Goal: Task Accomplishment & Management: Use online tool/utility

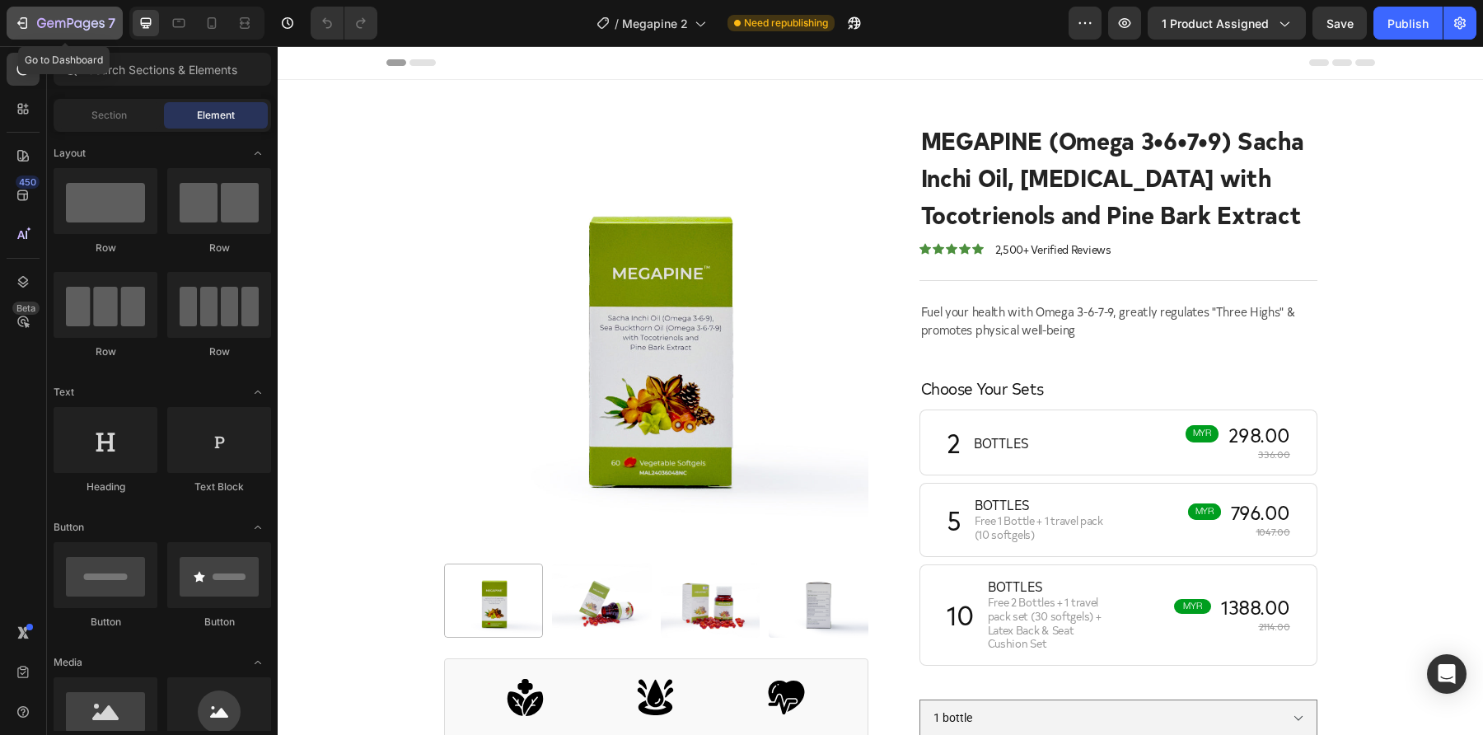
click at [34, 23] on div "7" at bounding box center [64, 23] width 101 height 20
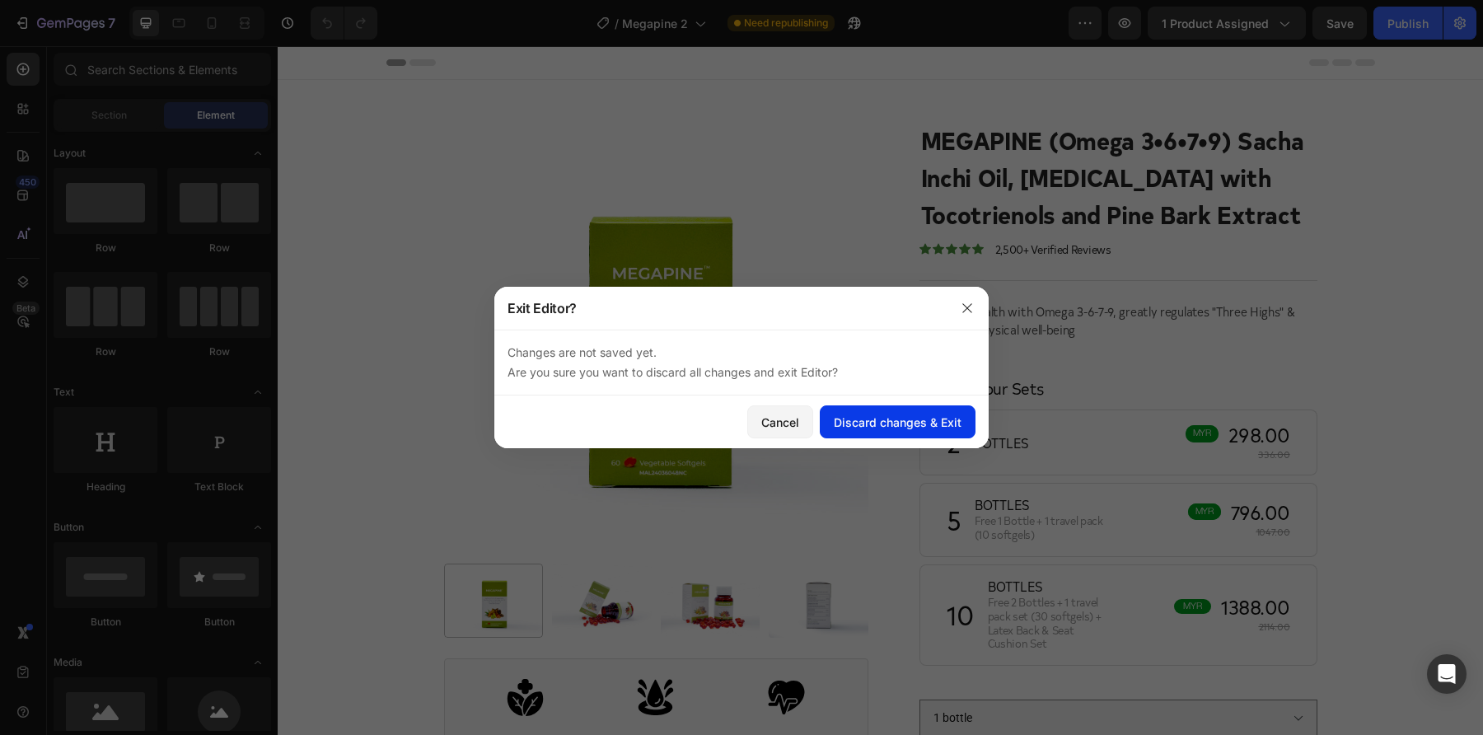
click at [913, 420] on div "Discard changes & Exit" at bounding box center [898, 422] width 128 height 17
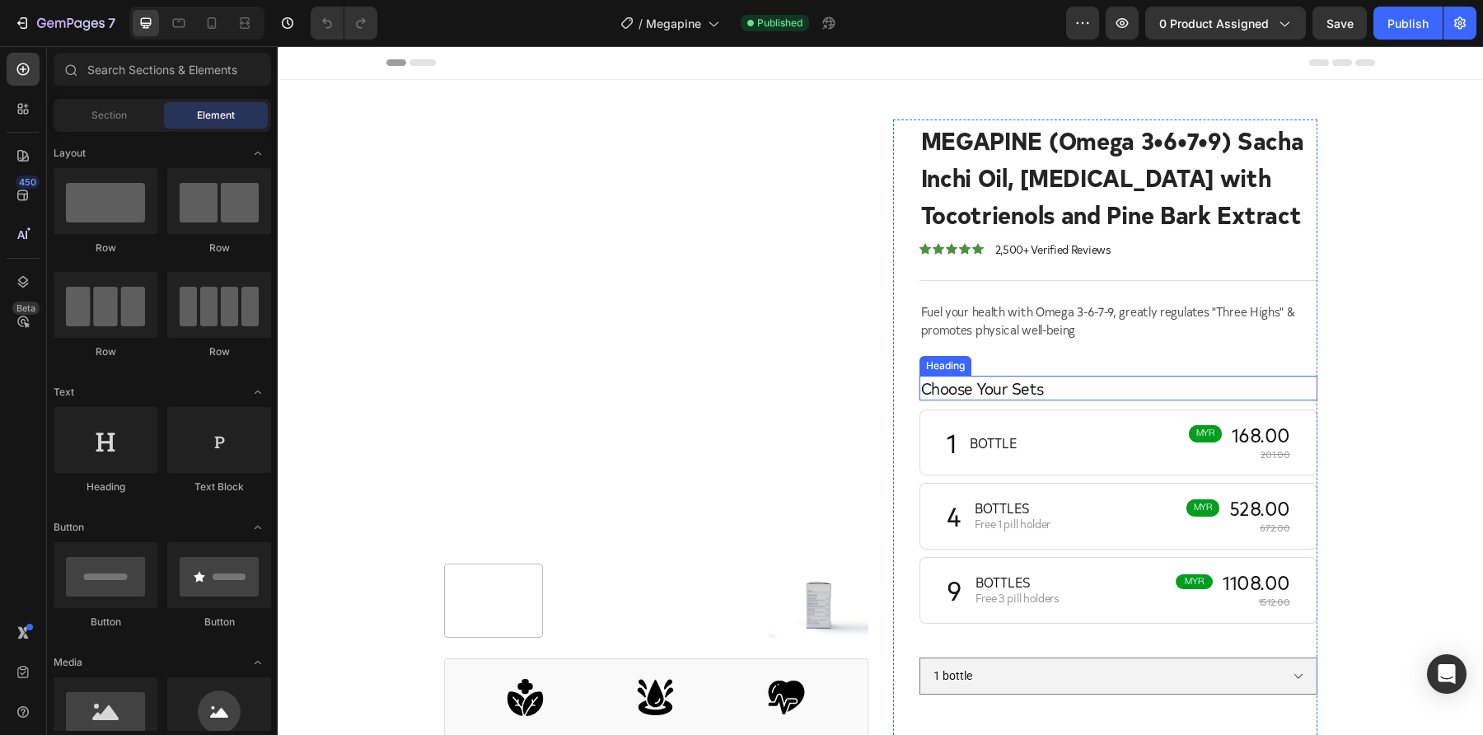
scroll to position [4, 0]
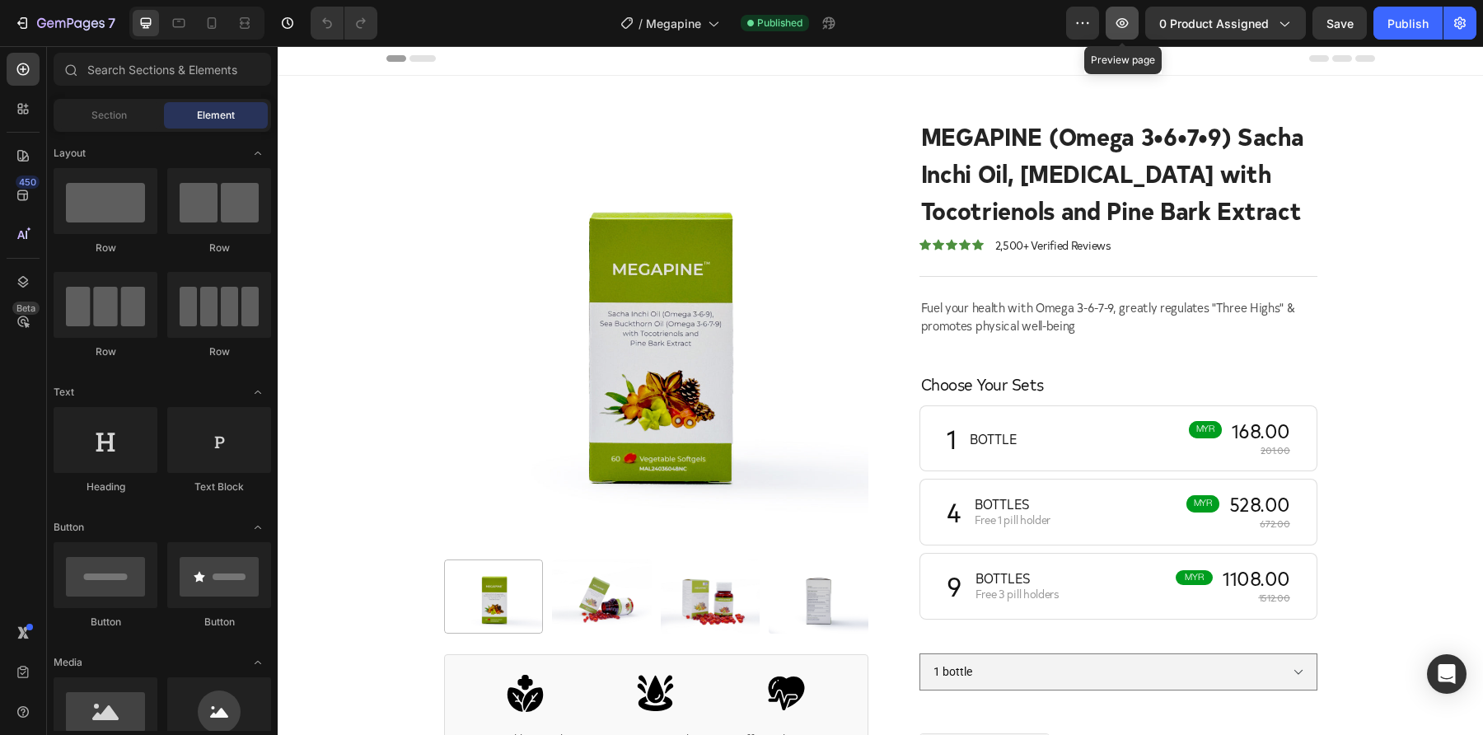
click at [1135, 26] on button "button" at bounding box center [1122, 23] width 33 height 33
click at [17, 26] on icon "button" at bounding box center [22, 23] width 16 height 16
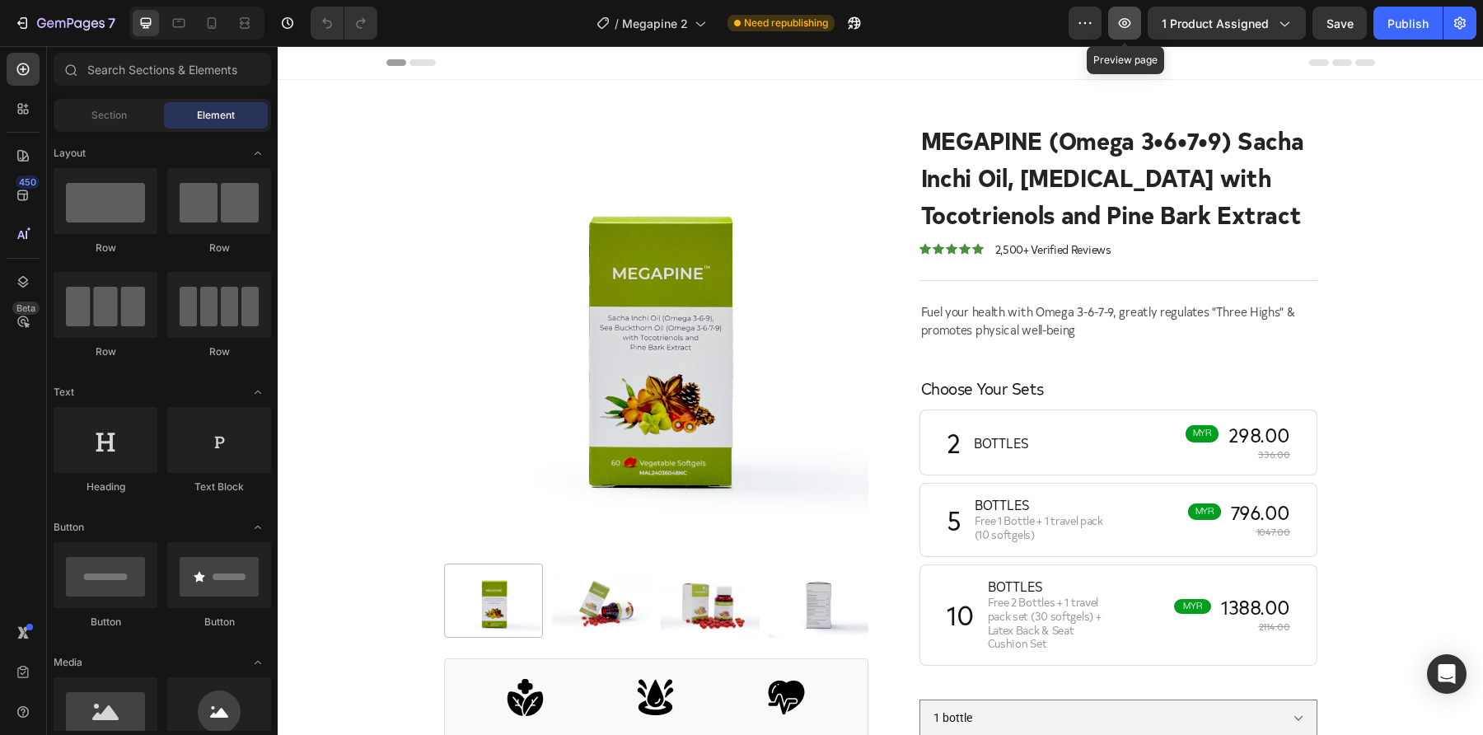
click at [1130, 36] on button "button" at bounding box center [1124, 23] width 33 height 33
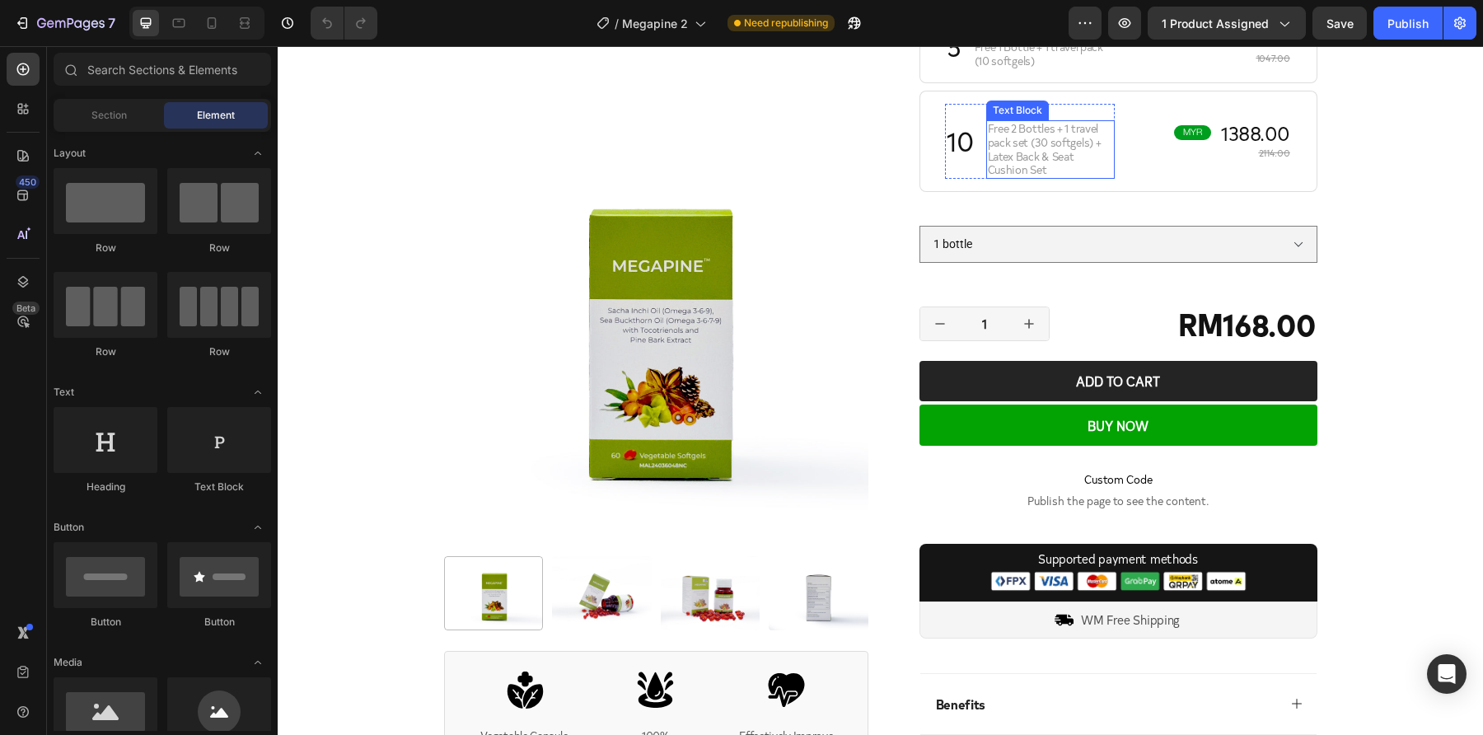
scroll to position [463, 0]
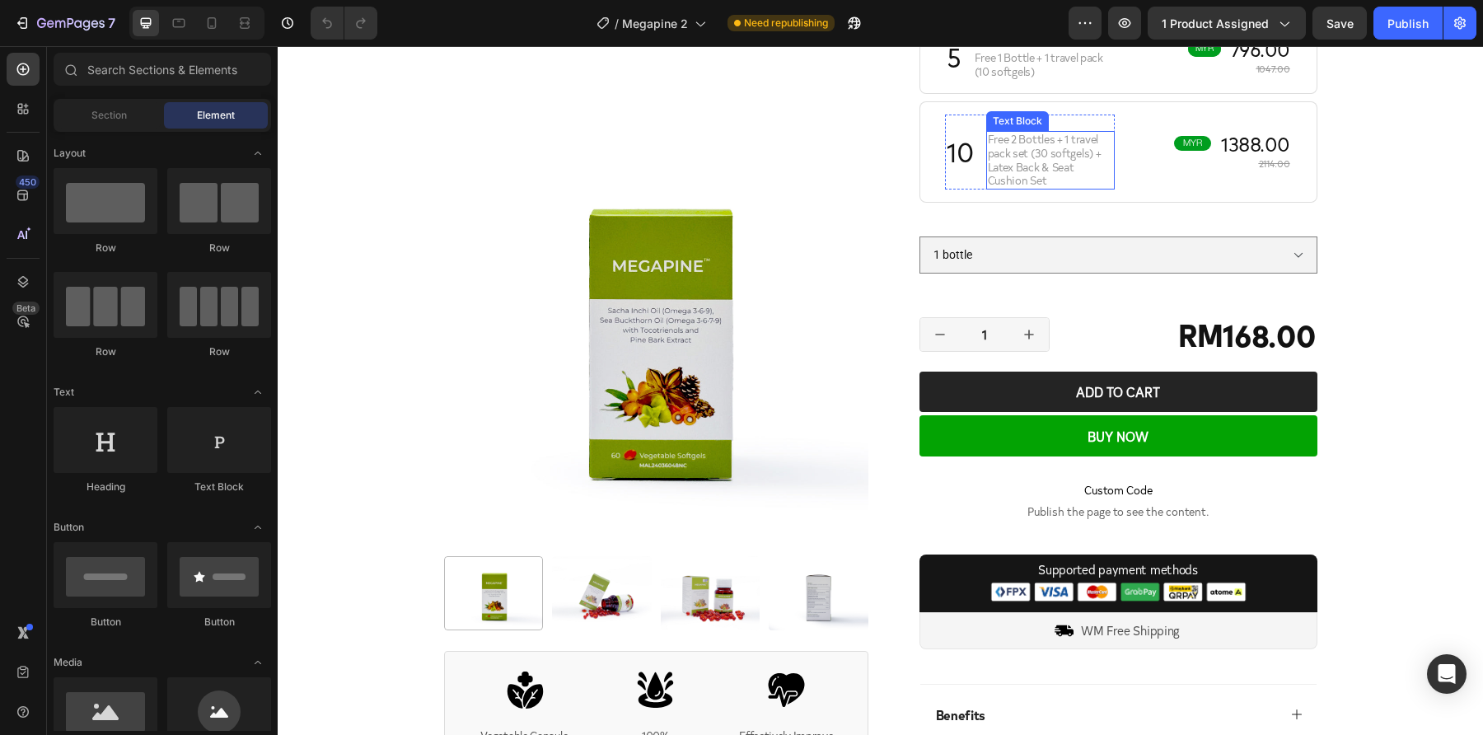
click at [1010, 157] on span "Free 2 Bottles + 1 travel pack set (30 softgels) + Latex Back & Seat Cushion Set" at bounding box center [1045, 159] width 114 height 57
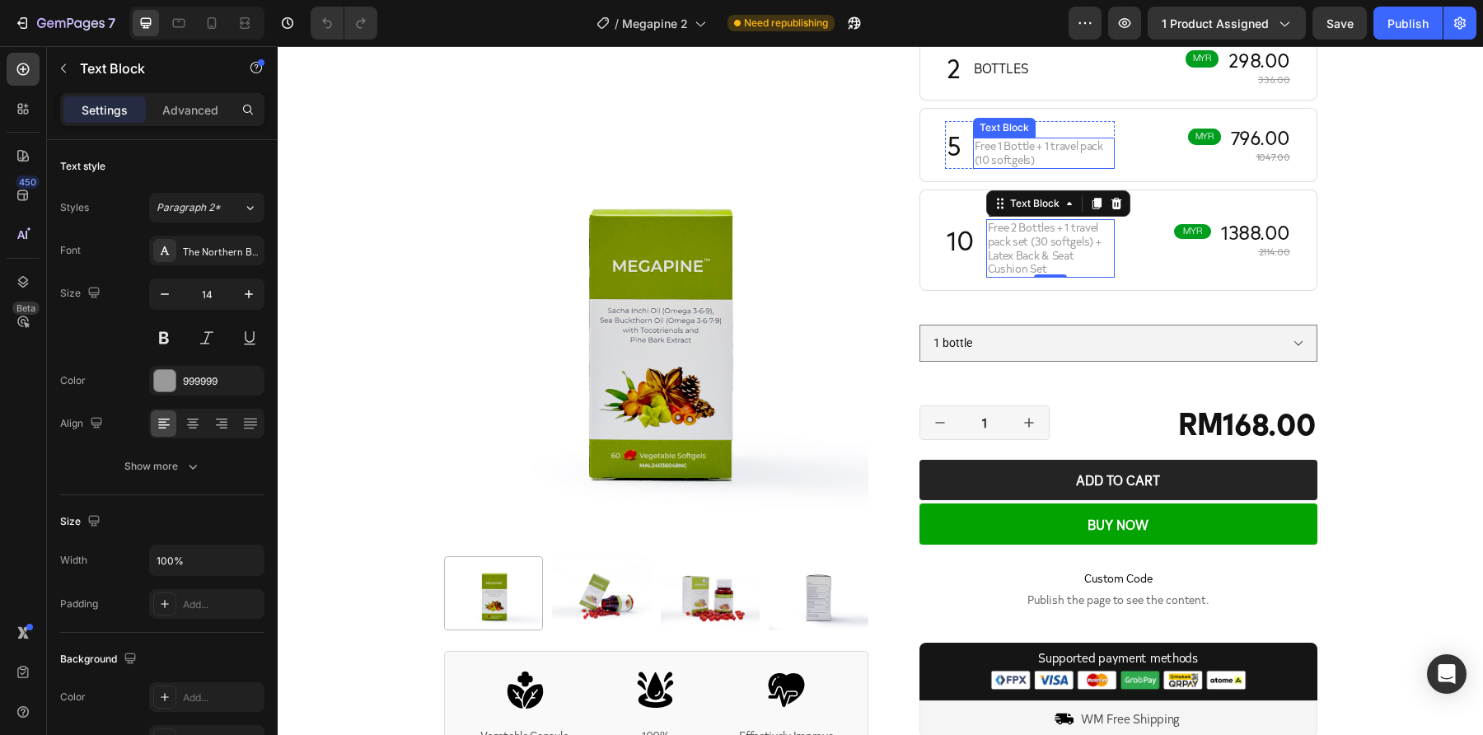
scroll to position [310, 0]
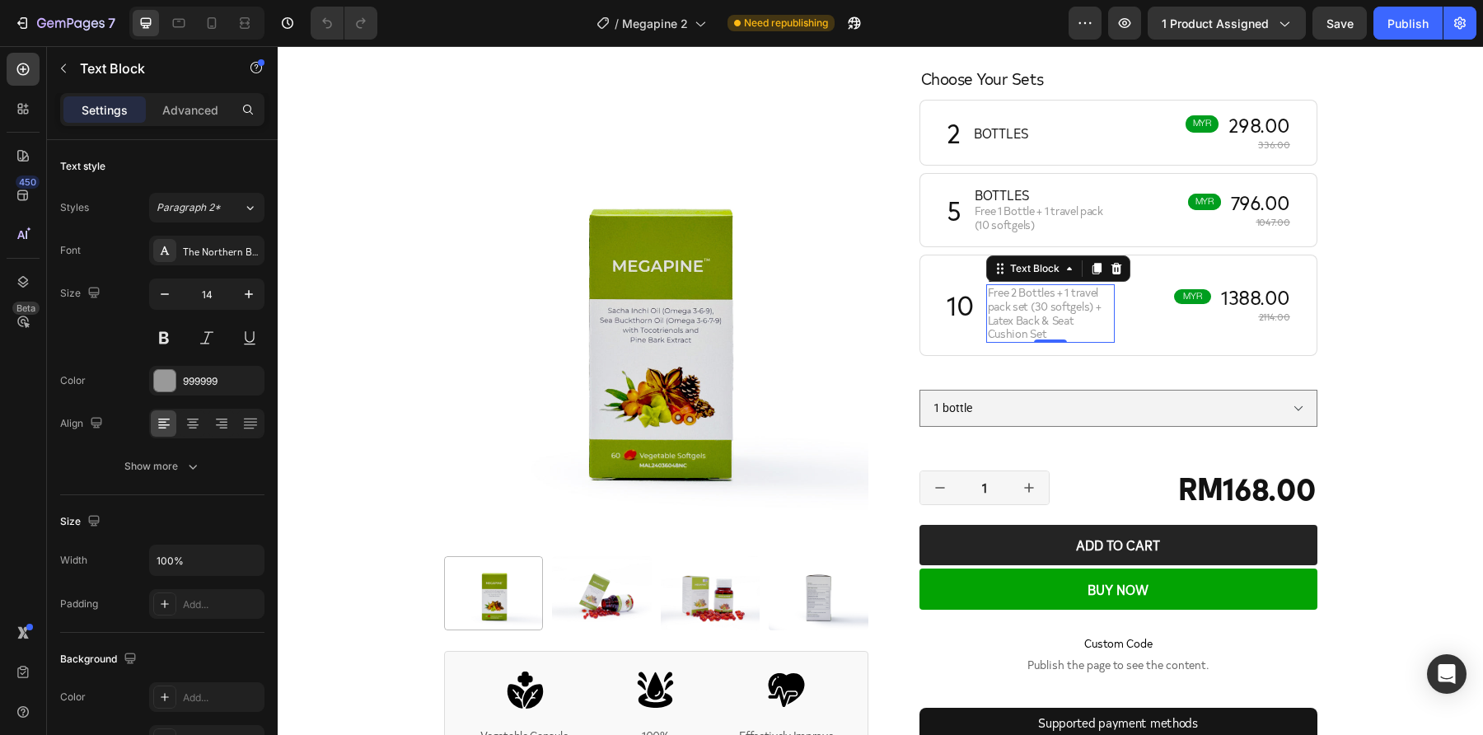
click at [1055, 293] on span "Free 2 Bottles + 1 travel pack set (30 softgels) + Latex Back & Seat Cushion Set" at bounding box center [1045, 312] width 114 height 57
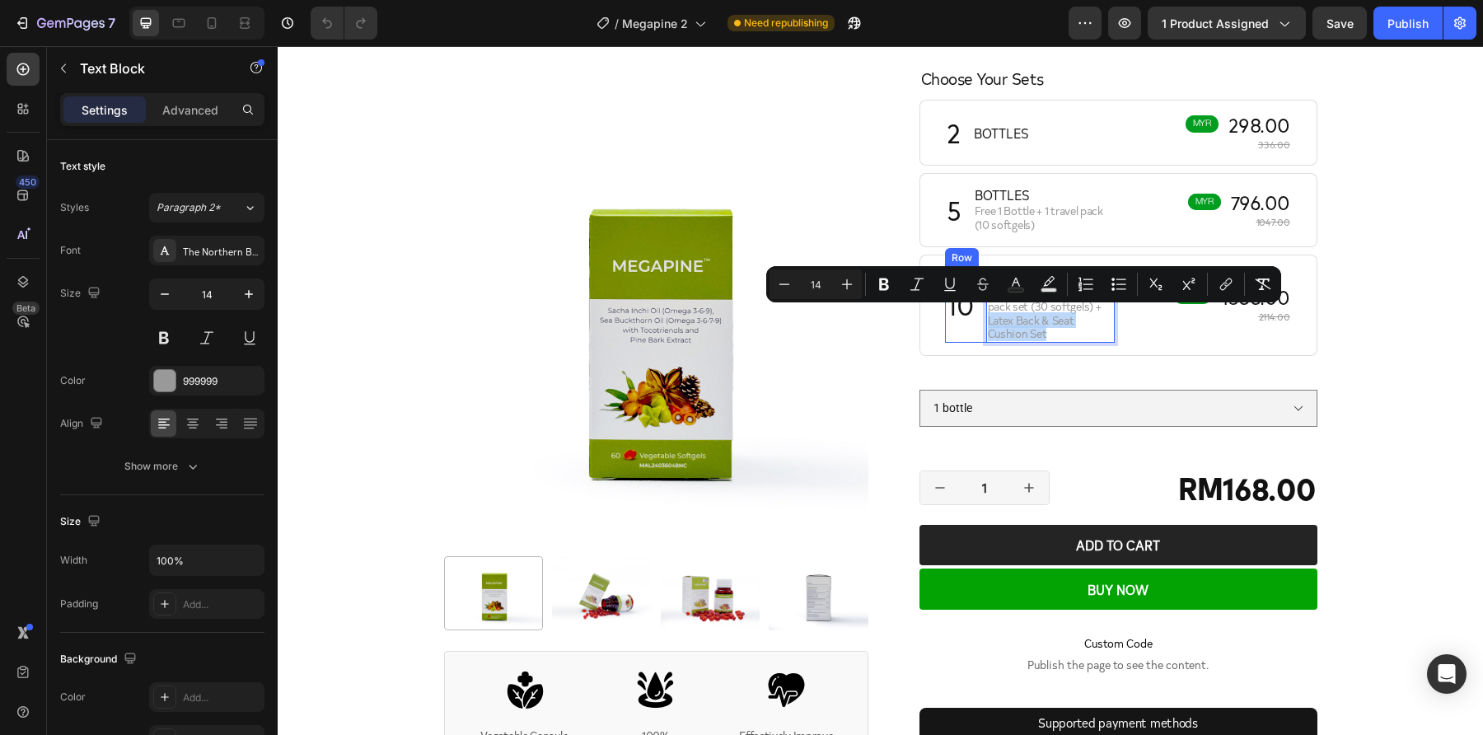
drag, startPoint x: 1045, startPoint y: 330, endPoint x: 975, endPoint y: 324, distance: 70.3
click at [975, 324] on div "10 Heading BOTTLES Text Block Free 2 Bottles + 1 travel pack set (30 softgels) …" at bounding box center [1030, 305] width 171 height 75
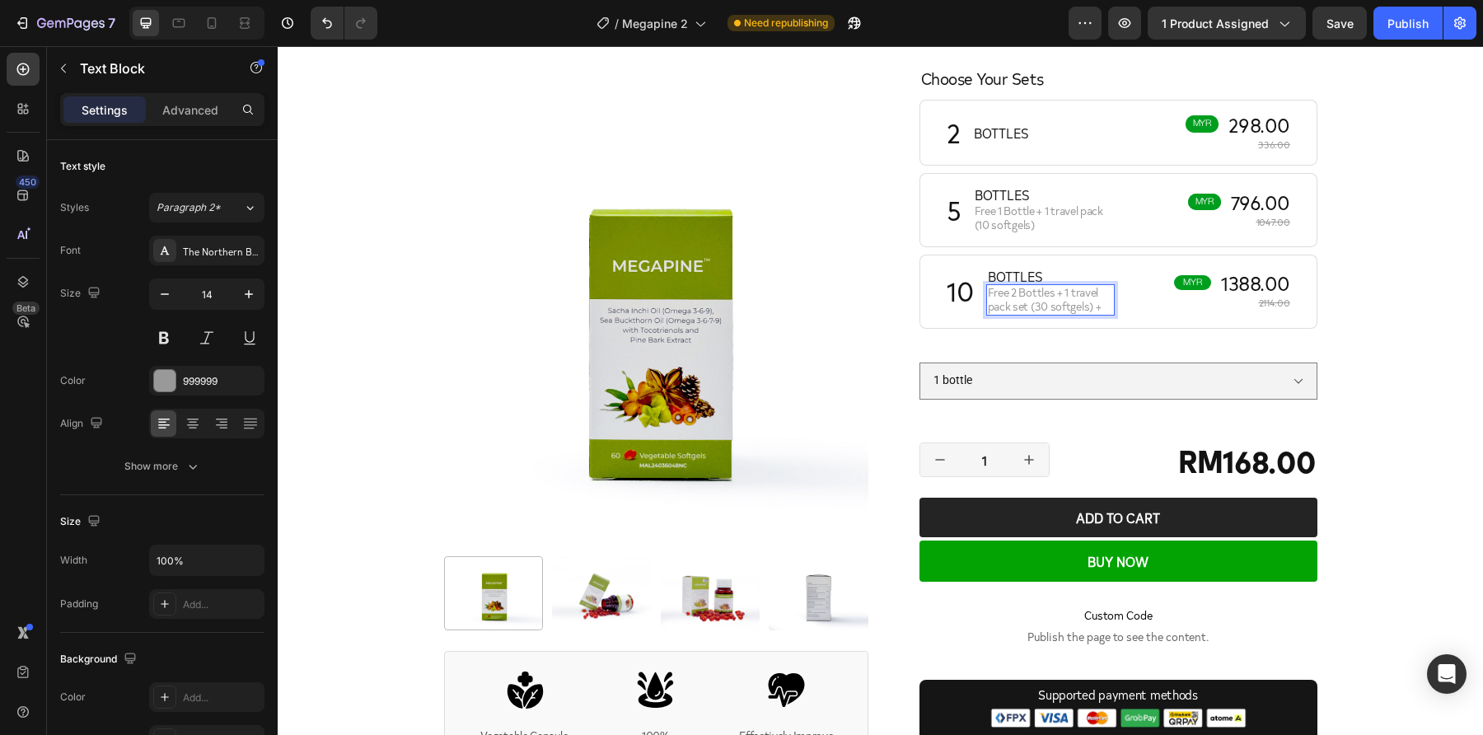
click at [1098, 306] on p "Free 2 Bottles + 1 travel pack set (30 softgels) +" at bounding box center [1051, 300] width 126 height 28
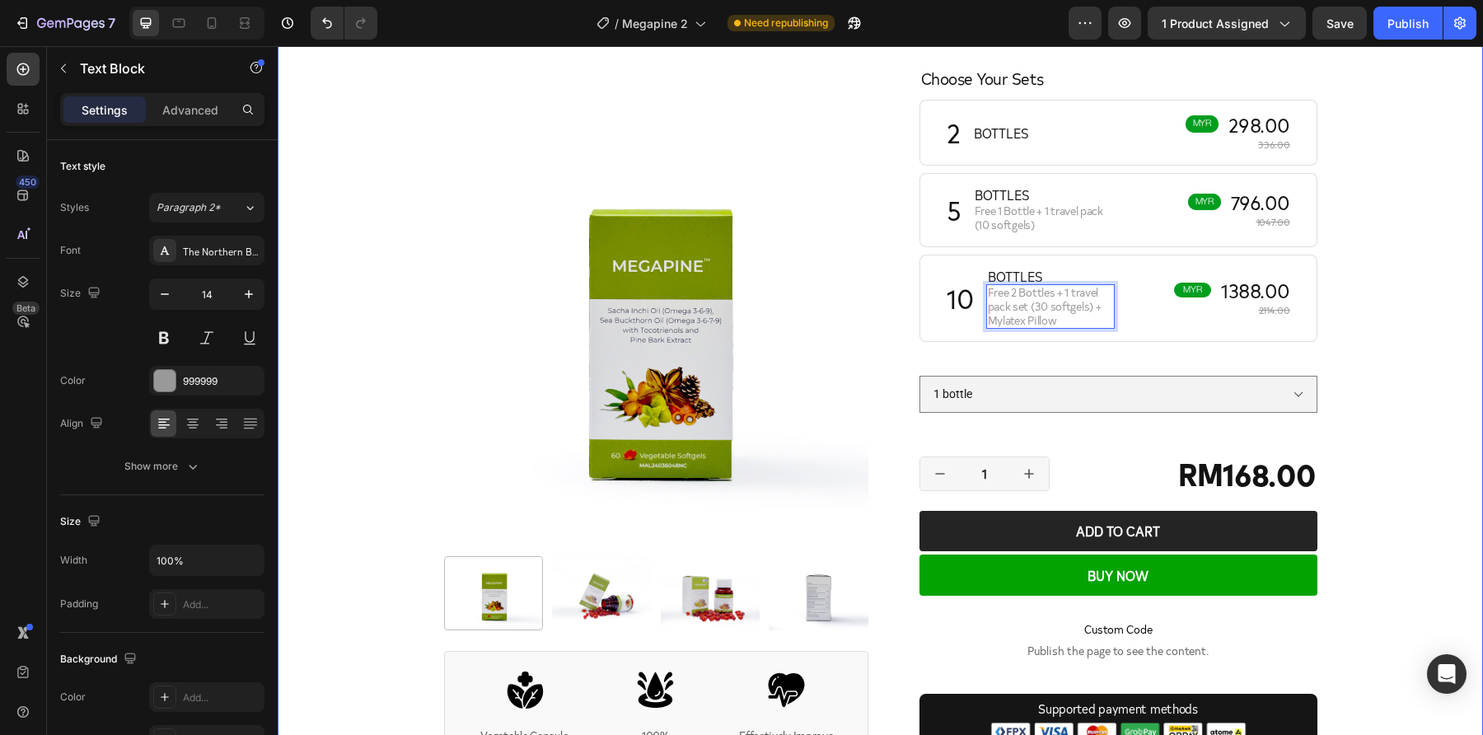
click at [1427, 289] on div "Product Images Icon Vegetable Capsule, Vegan Friendly Text Block Icon 100% Plan…" at bounding box center [880, 523] width 1205 height 1506
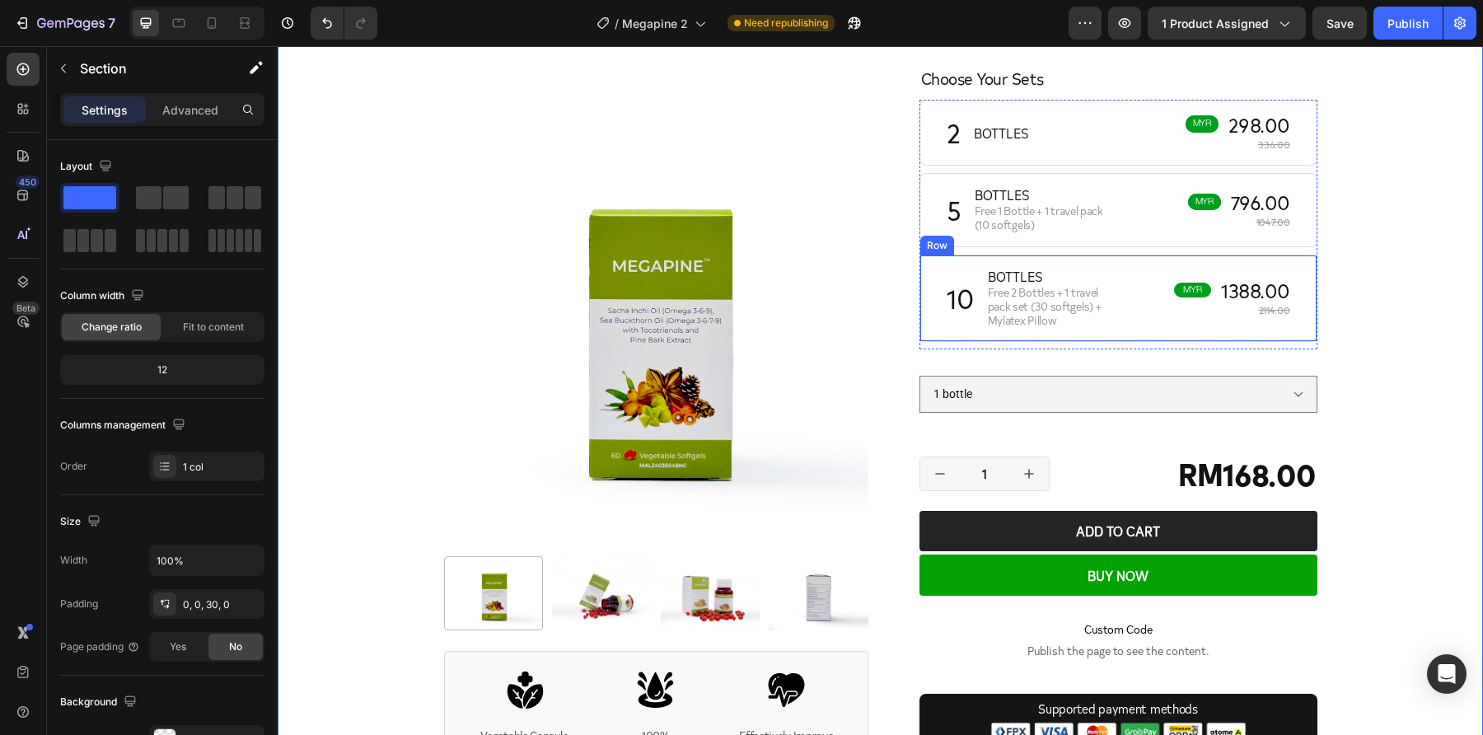
click at [1231, 274] on div "MYR Text Block Row 1388.00 Text Block Row 2114.00 Text Block" at bounding box center [1206, 298] width 171 height 61
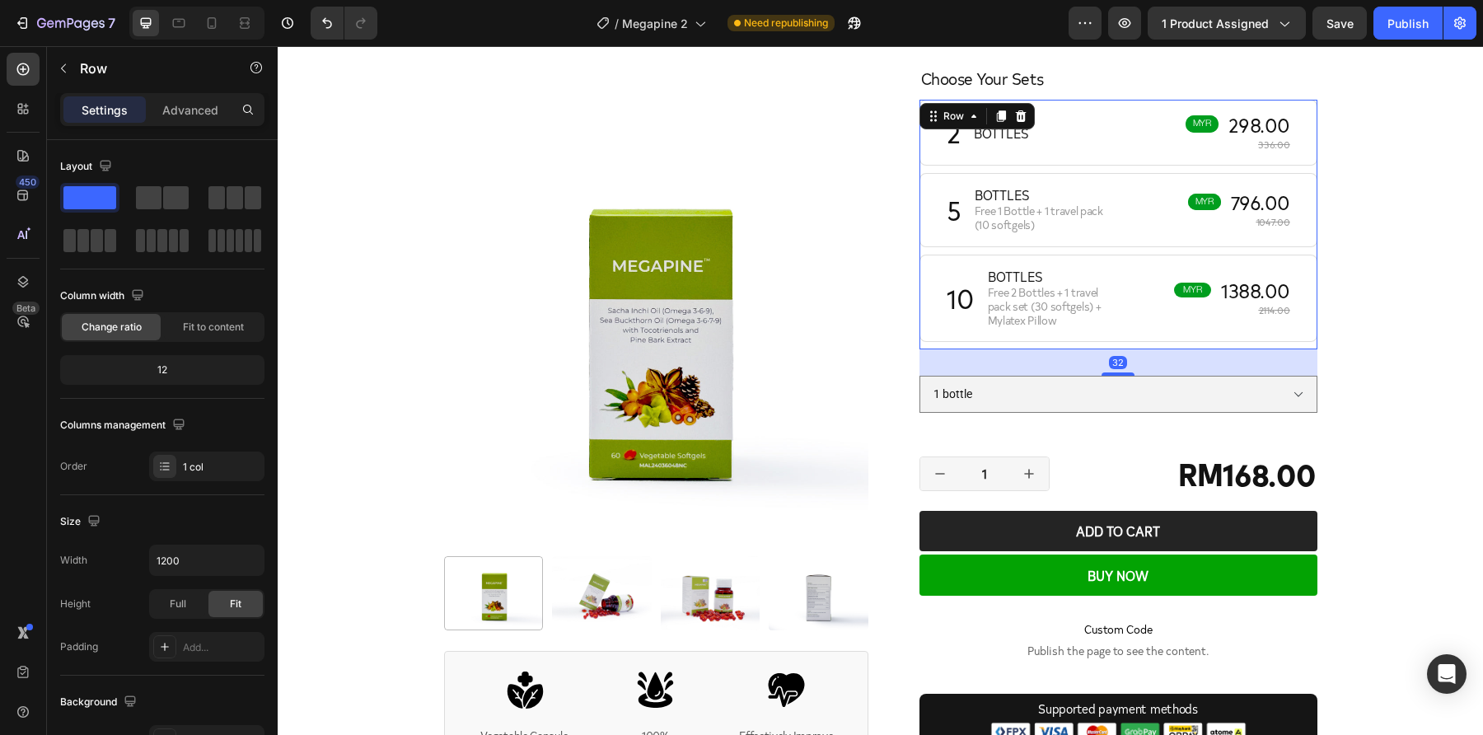
click at [1172, 250] on div "2 Heading BOTTLES Text Block Row Row MYR Text Block Row 298.00 Text Block Row 3…" at bounding box center [1118, 225] width 398 height 250
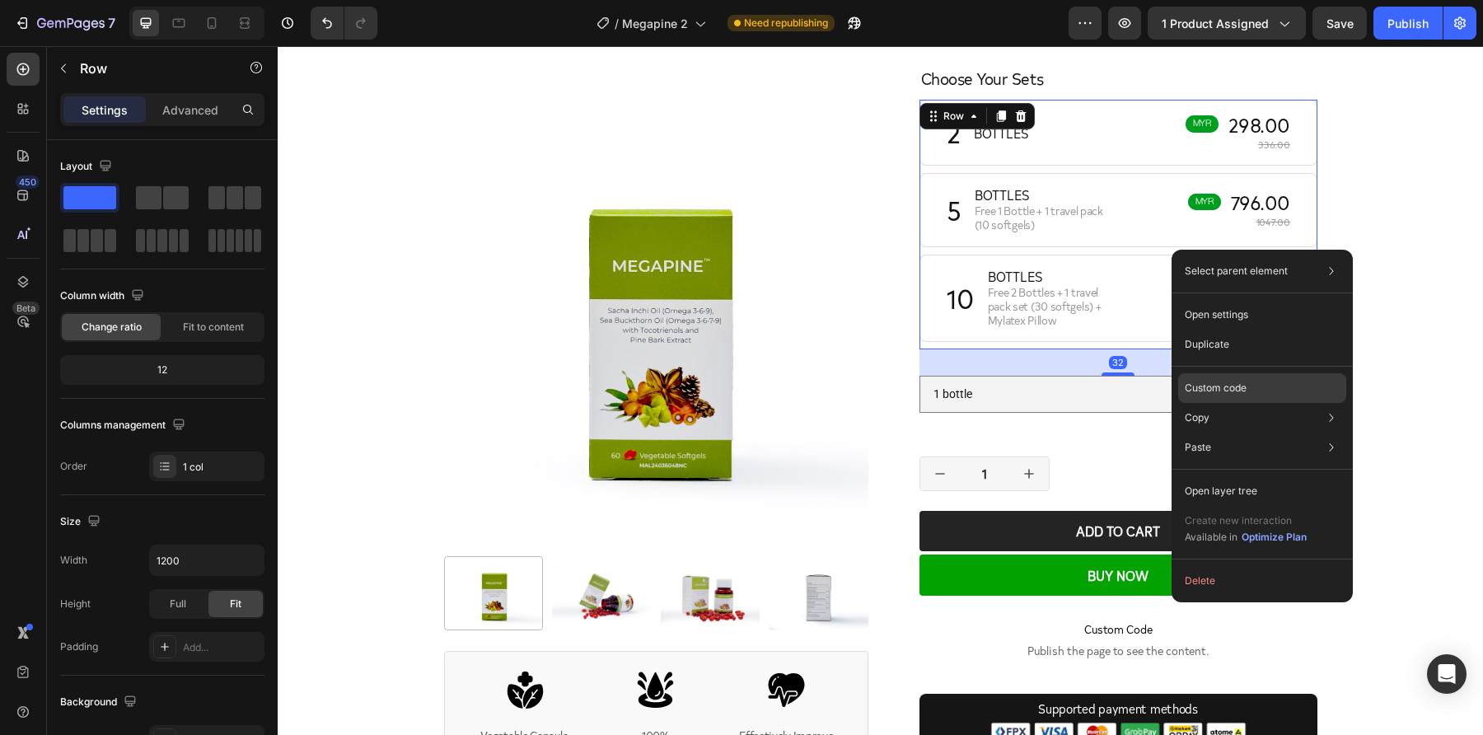
click at [1255, 433] on div "Custom code" at bounding box center [1262, 448] width 168 height 30
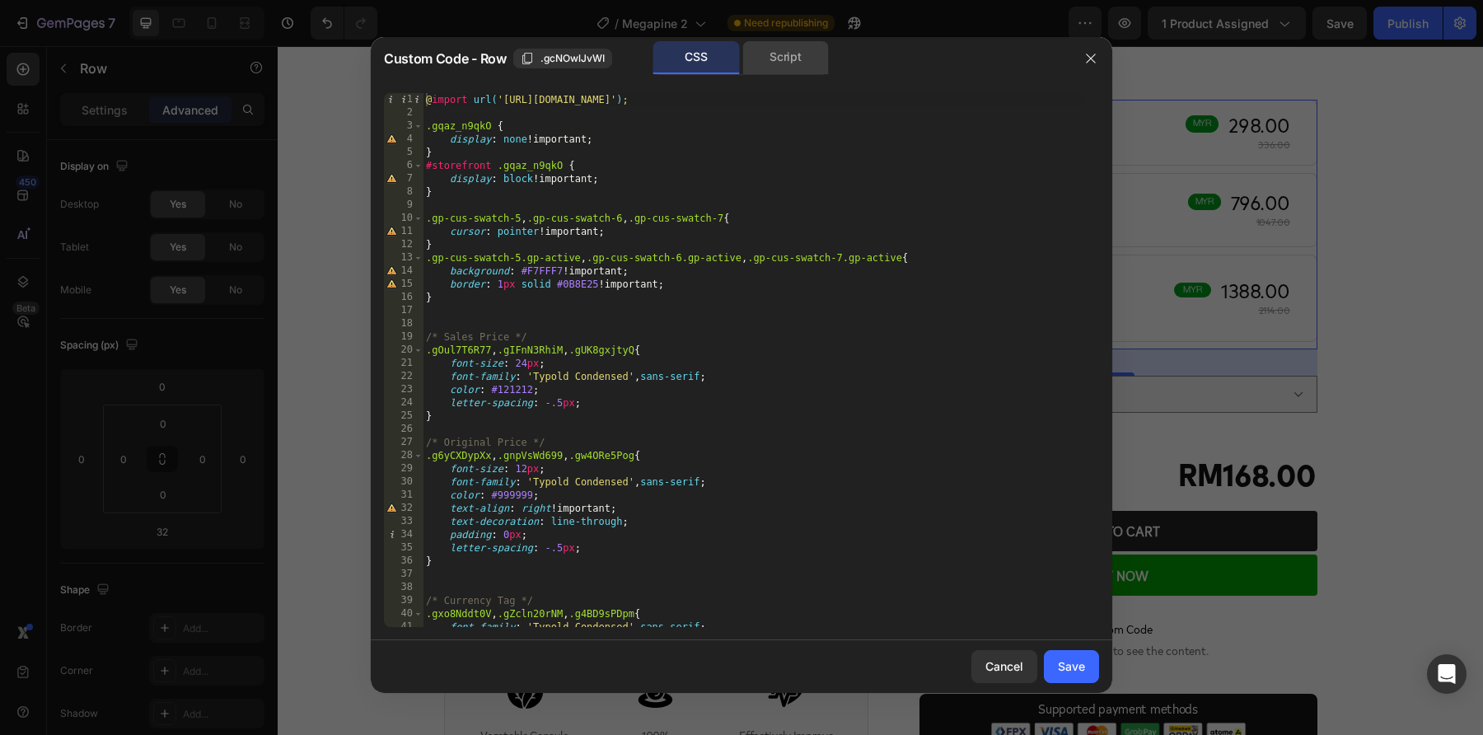
click at [803, 71] on div "Script" at bounding box center [785, 57] width 87 height 33
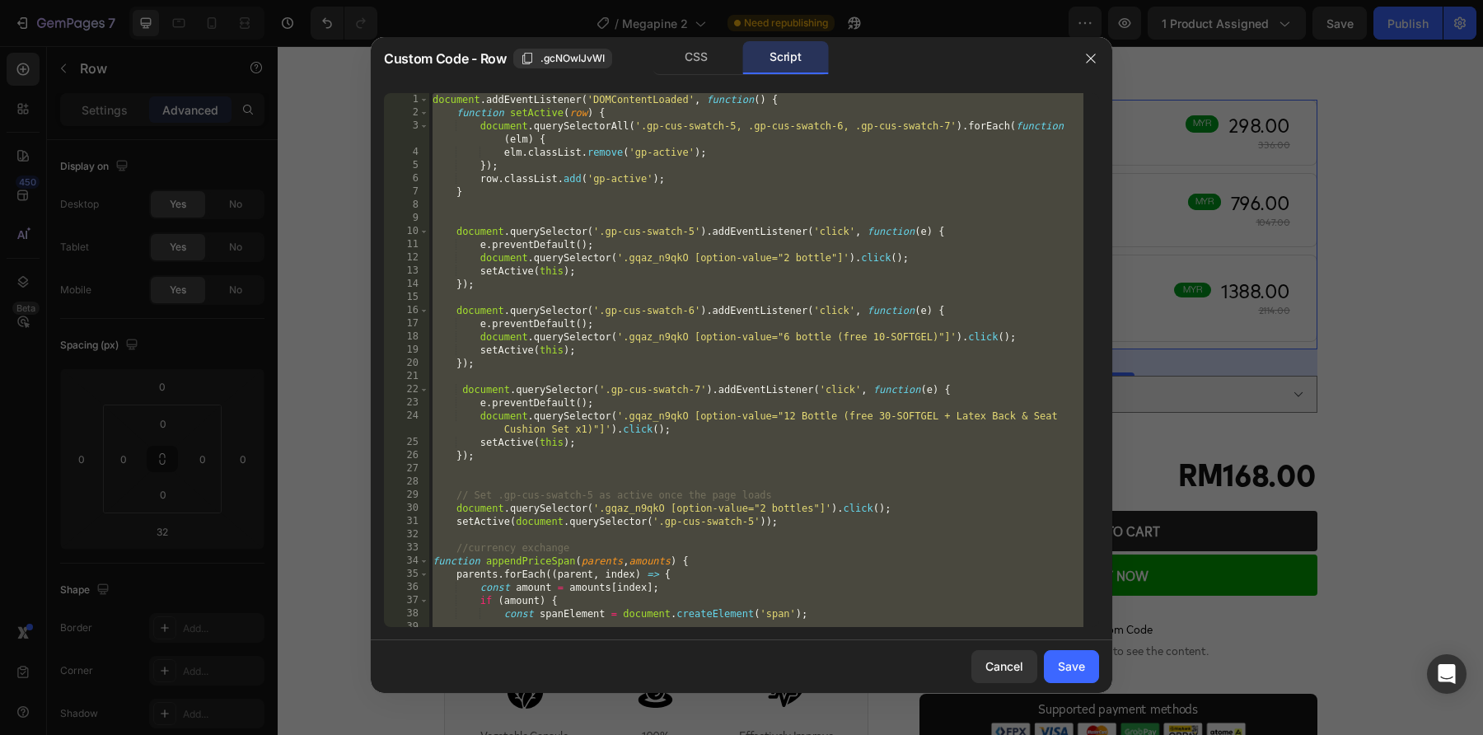
click at [811, 185] on div "document . addEventListener ( 'DOMContentLoaded' , function ( ) { function setA…" at bounding box center [756, 373] width 654 height 561
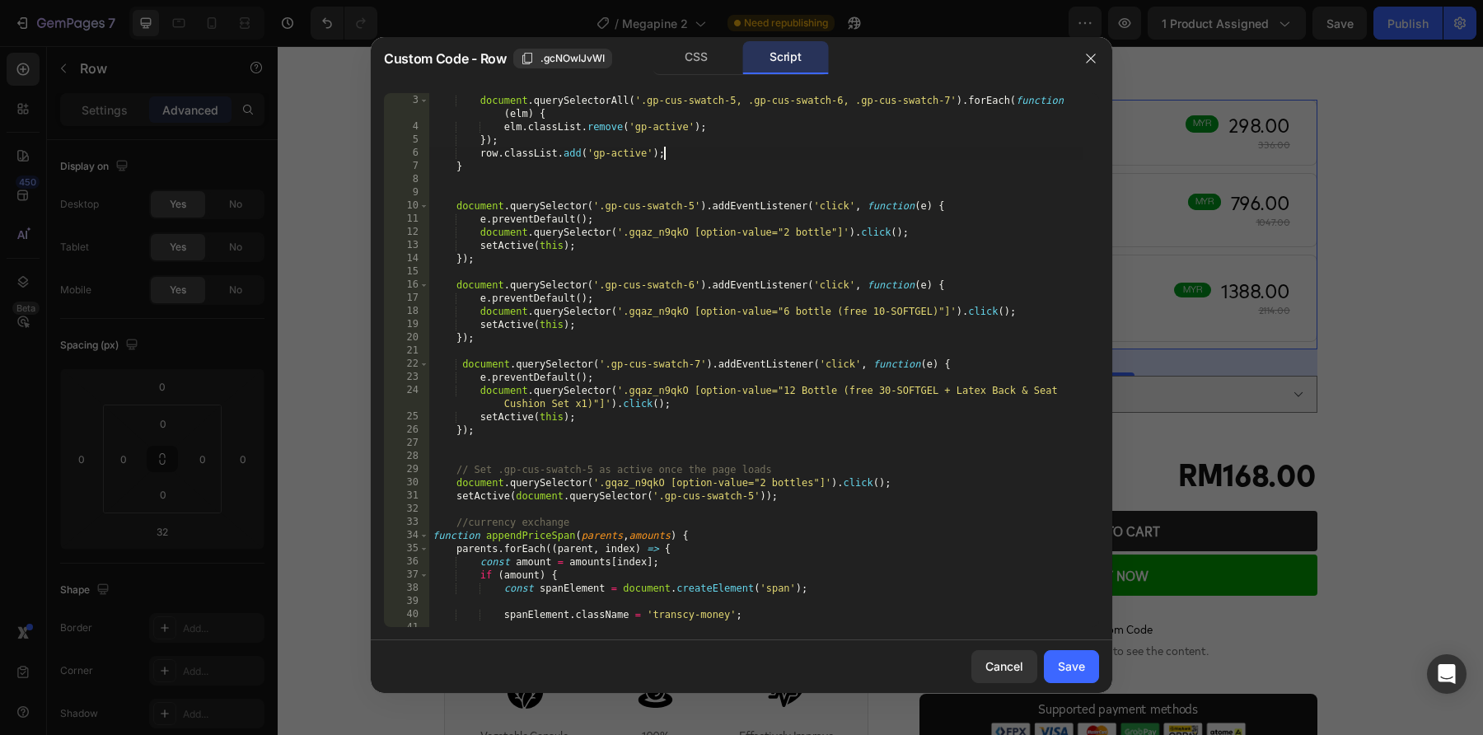
scroll to position [0, 0]
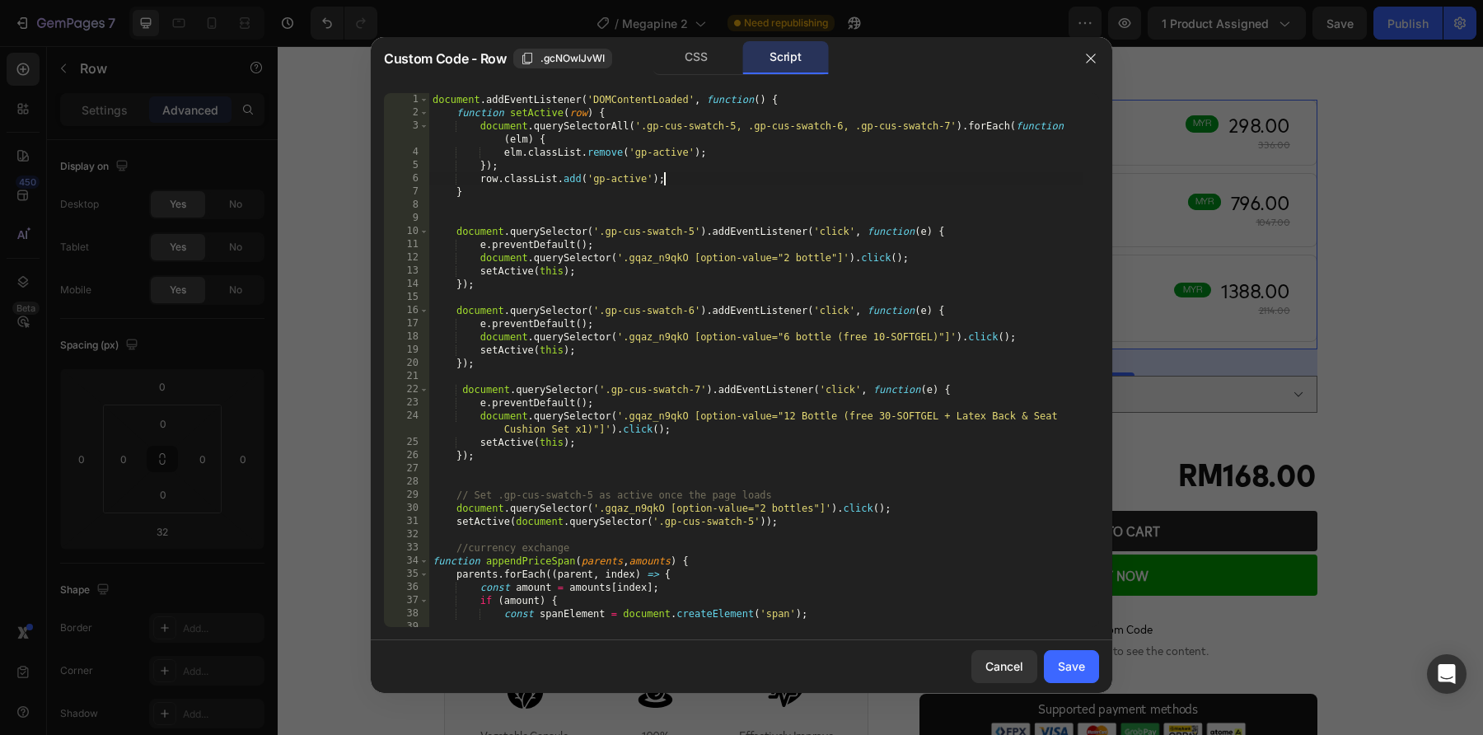
click at [733, 395] on div "document . addEventListener ( 'DOMContentLoaded' , function ( ) { function setA…" at bounding box center [756, 373] width 654 height 561
drag, startPoint x: 783, startPoint y: 417, endPoint x: 585, endPoint y: 428, distance: 198.0
click at [585, 428] on div "document . addEventListener ( 'DOMContentLoaded' , function ( ) { function setA…" at bounding box center [756, 373] width 654 height 561
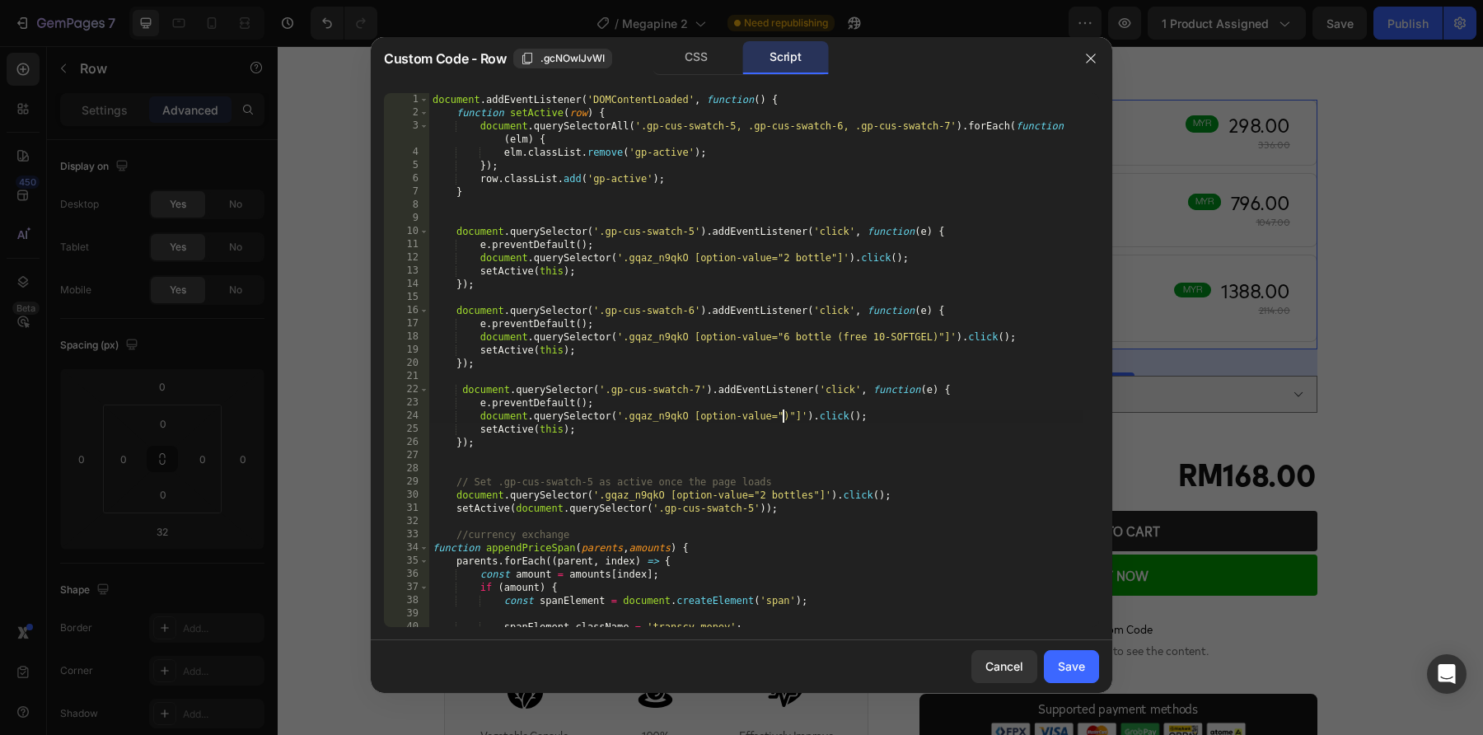
paste textarea "12 Bottle (free 30-SOFTGEL + Mylatex fibre fill Pillow x1)"
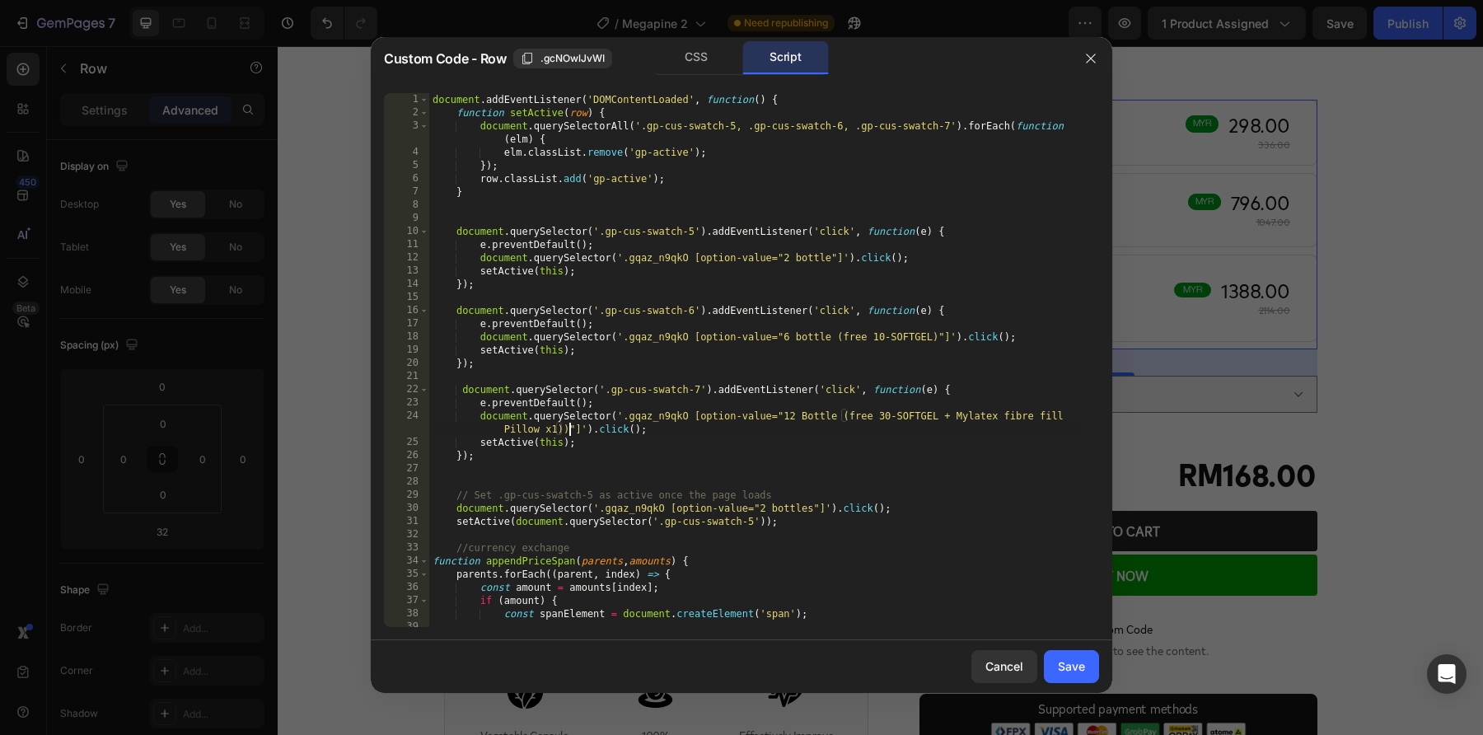
type textarea "document.querySelector('.gqaz_n9qkO [option-value="12 Bottle (free 30-SOFTGEL +…"
click at [1082, 668] on div "Save" at bounding box center [1071, 665] width 27 height 17
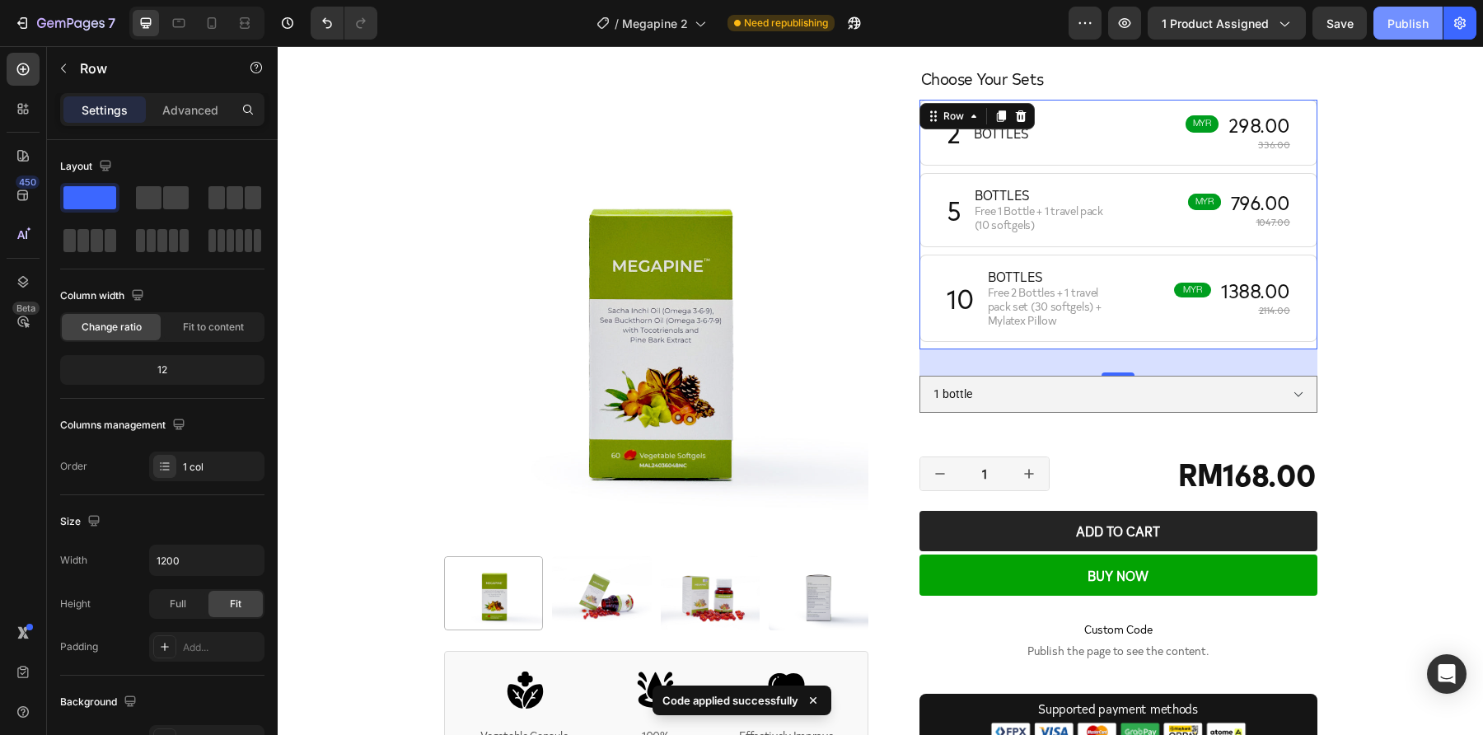
click at [1393, 27] on div "Publish" at bounding box center [1407, 23] width 41 height 17
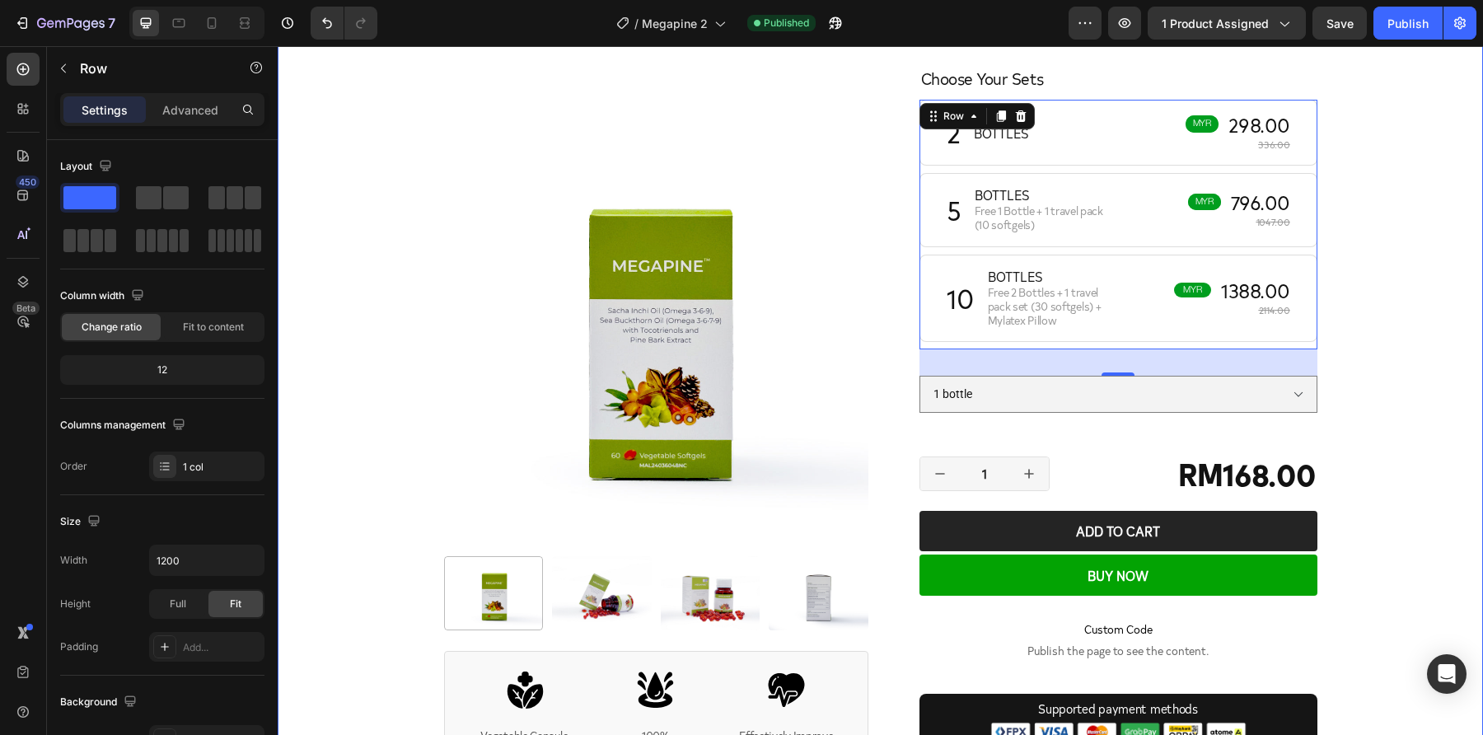
click at [1418, 301] on div "Product Images Icon Vegetable Capsule, Vegan Friendly Text Block Icon 100% Plan…" at bounding box center [880, 523] width 1205 height 1506
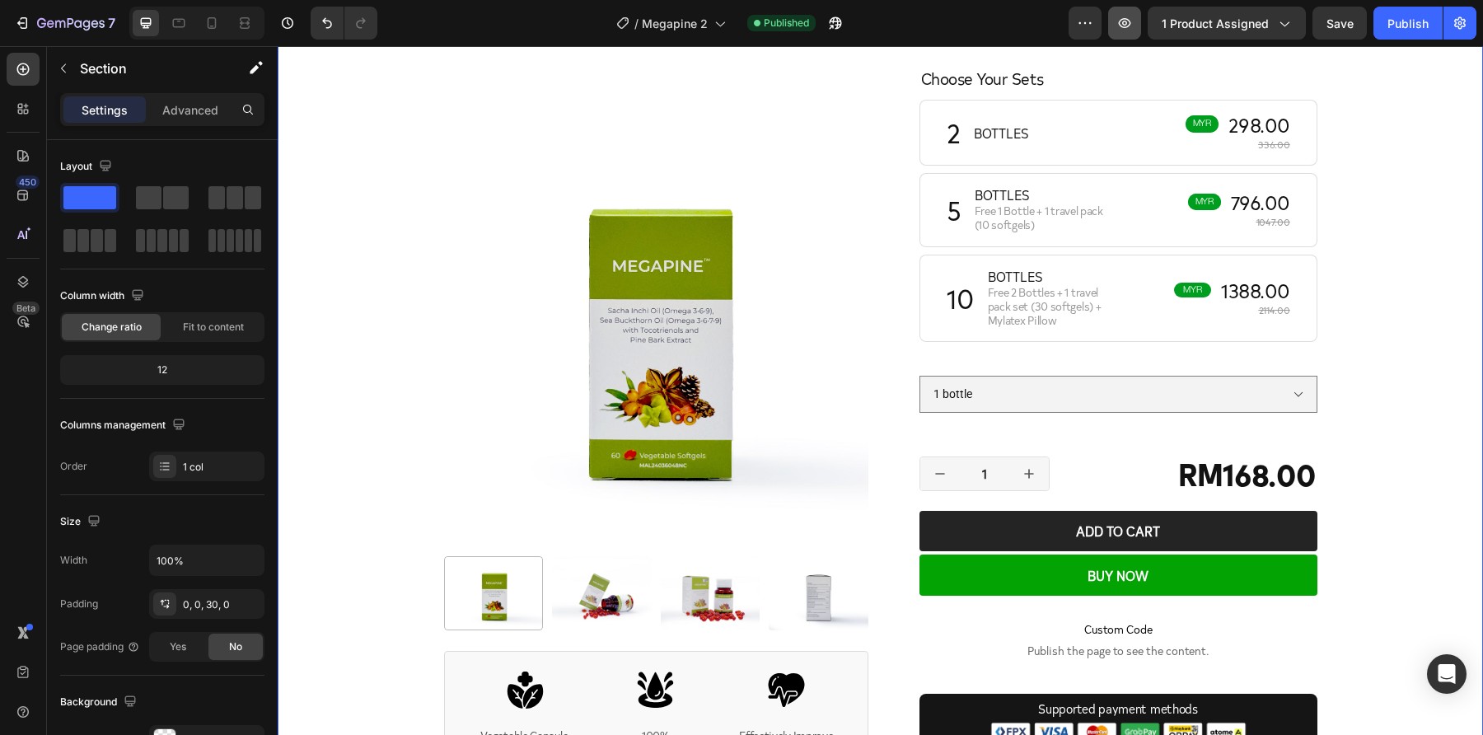
click at [1132, 26] on icon "button" at bounding box center [1124, 23] width 16 height 16
click at [0, 0] on div "7 Version history / Megapine 2 Published Preview 1 product assigned Save Publish" at bounding box center [741, 23] width 1483 height 47
click at [1097, 291] on p "Free 2 Bottles + 1 travel pack set (30 softgels) + Mylatex Pillow" at bounding box center [1051, 306] width 126 height 41
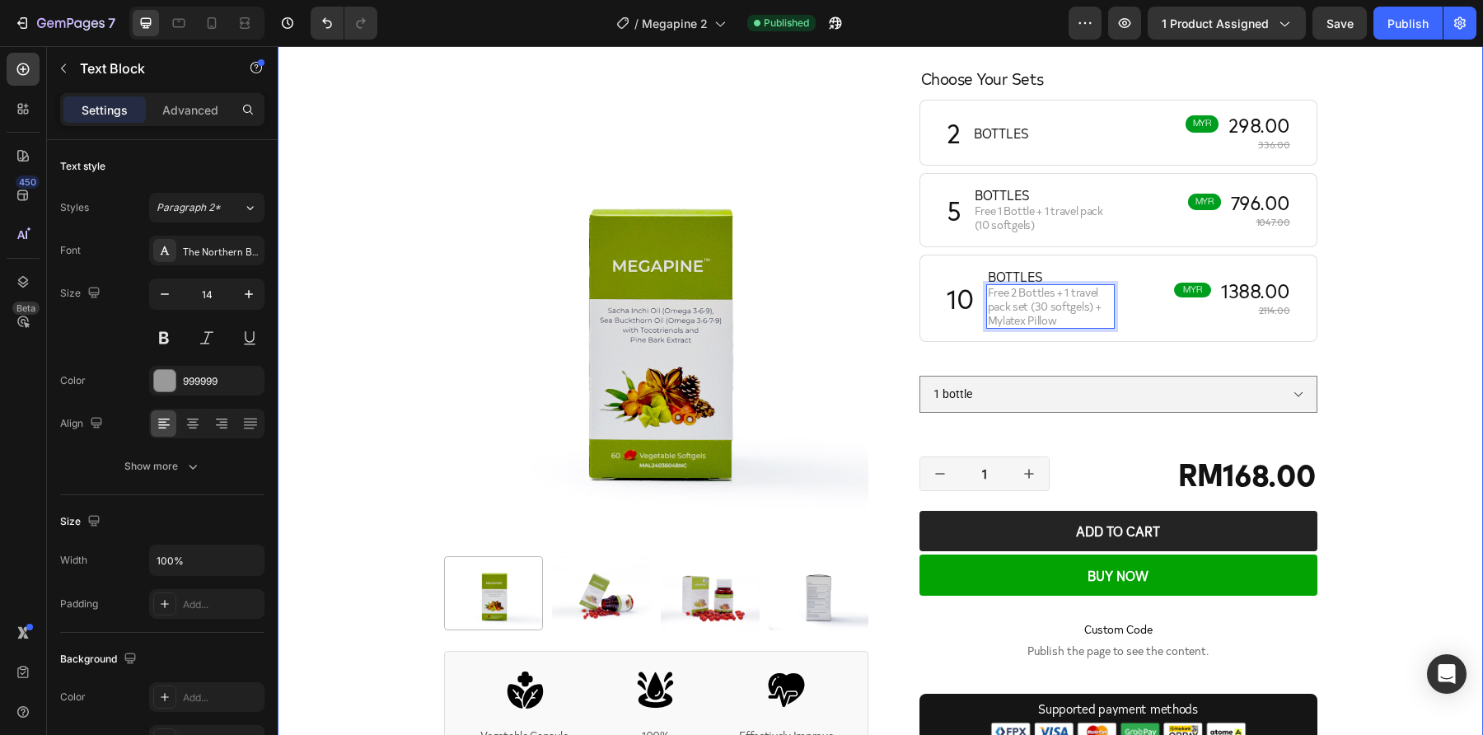
click at [1391, 282] on div "Product Images Icon Vegetable Capsule, Vegan Friendly Text Block Icon 100% Plan…" at bounding box center [880, 523] width 1205 height 1506
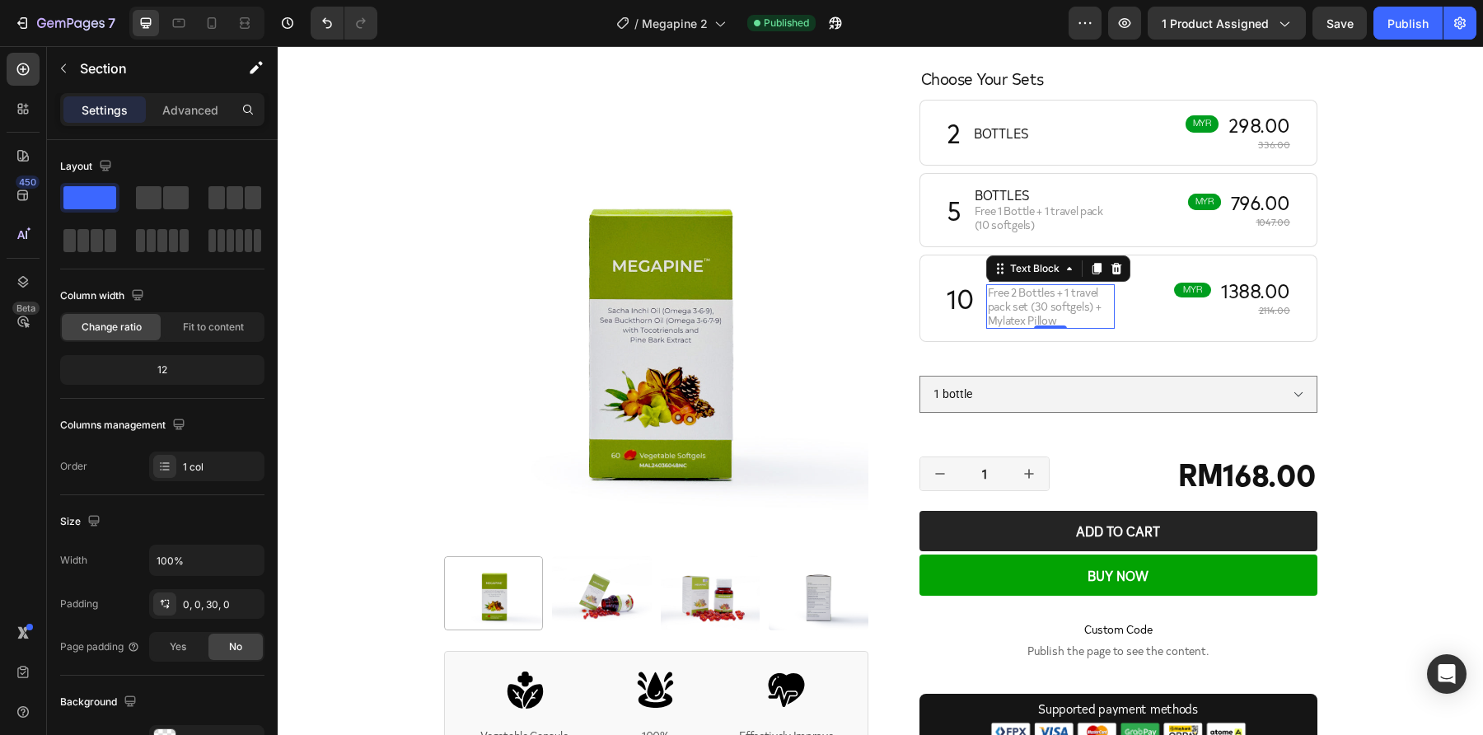
click at [1049, 292] on span "Free 2 Bottles + 1 travel pack set (30 softgels) + Mylatex Pillow" at bounding box center [1045, 306] width 114 height 44
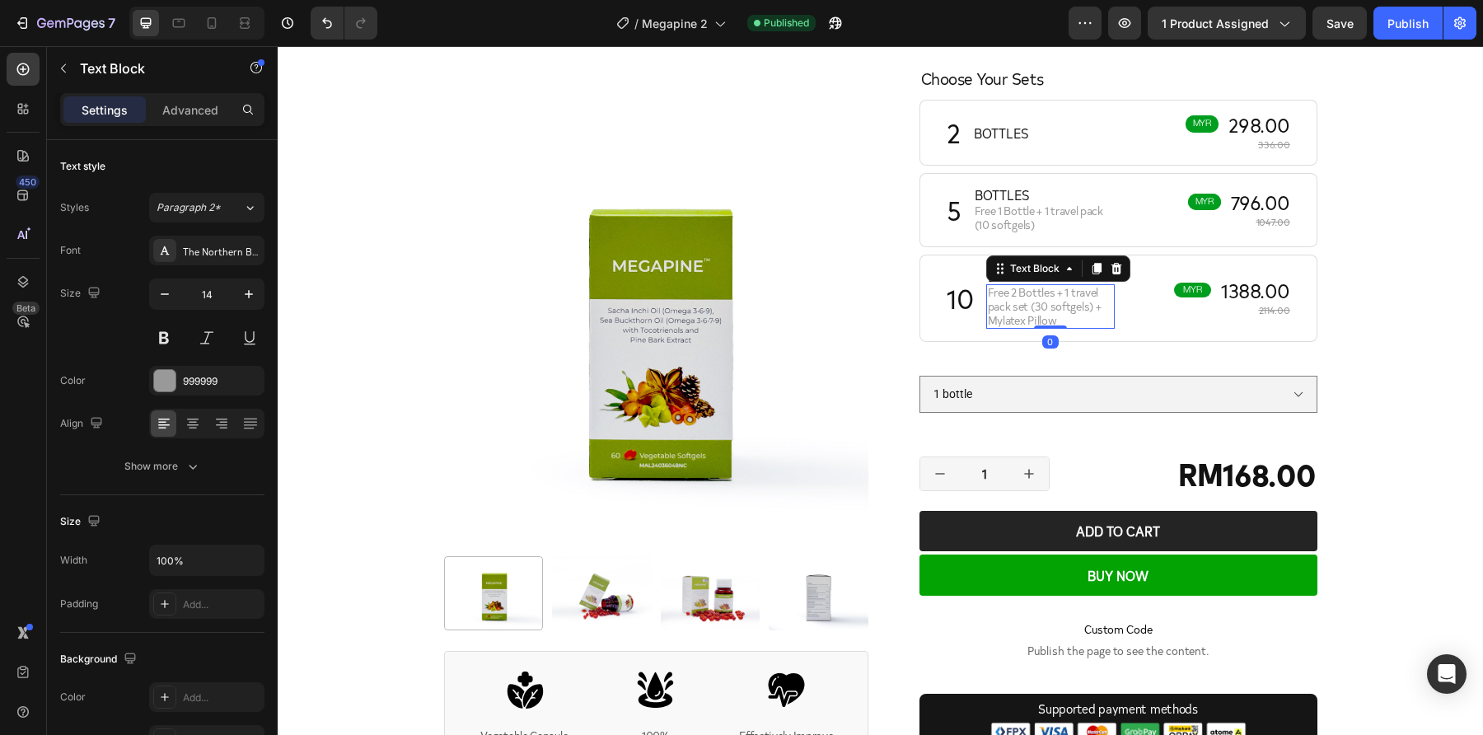
click at [1055, 311] on p "Free 2 Bottles + 1 travel pack set (30 softgels) + Mylatex Pillow" at bounding box center [1051, 306] width 126 height 41
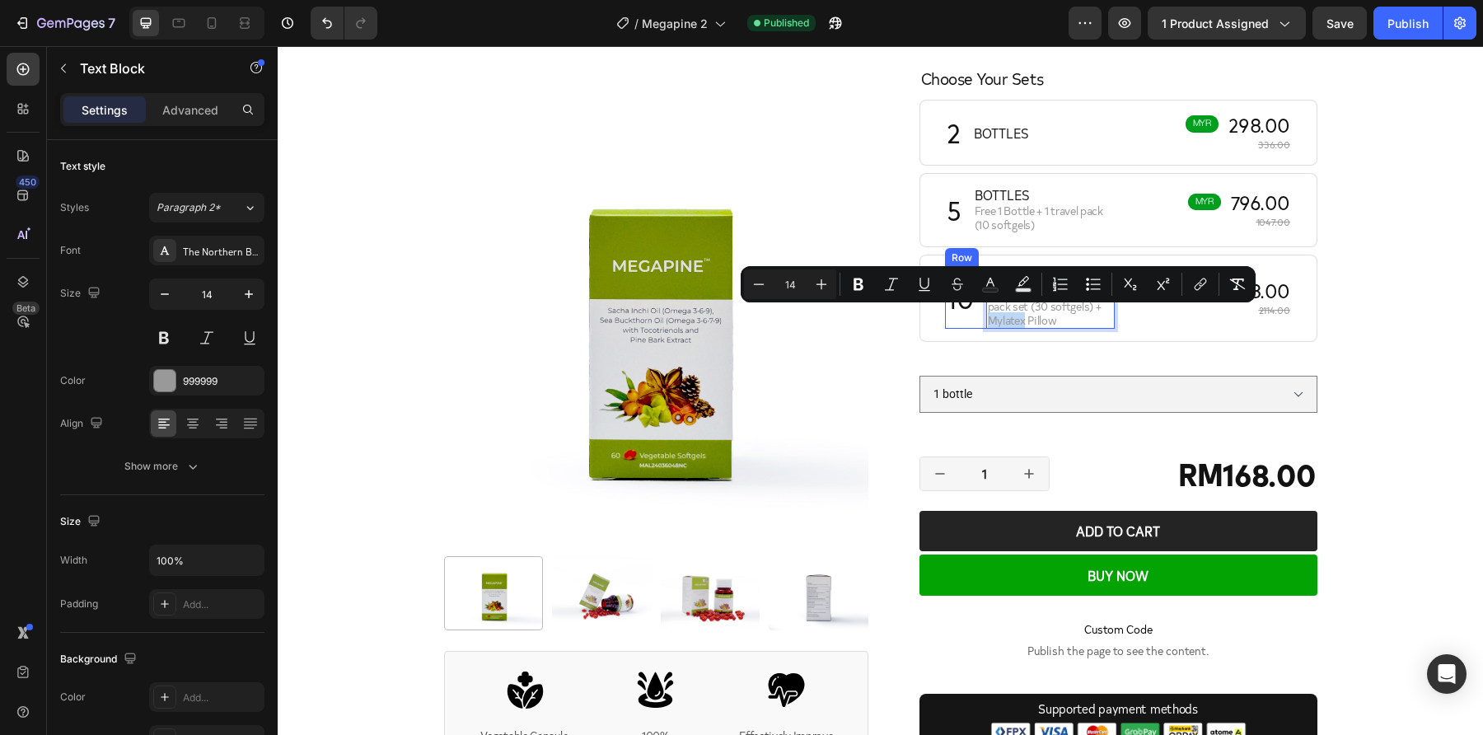
drag, startPoint x: 1017, startPoint y: 319, endPoint x: 970, endPoint y: 320, distance: 47.0
click at [970, 320] on div "10 Heading BOTTLES Text Block Free 2 Bottles + 1 travel pack set (30 softgels) …" at bounding box center [1030, 298] width 171 height 61
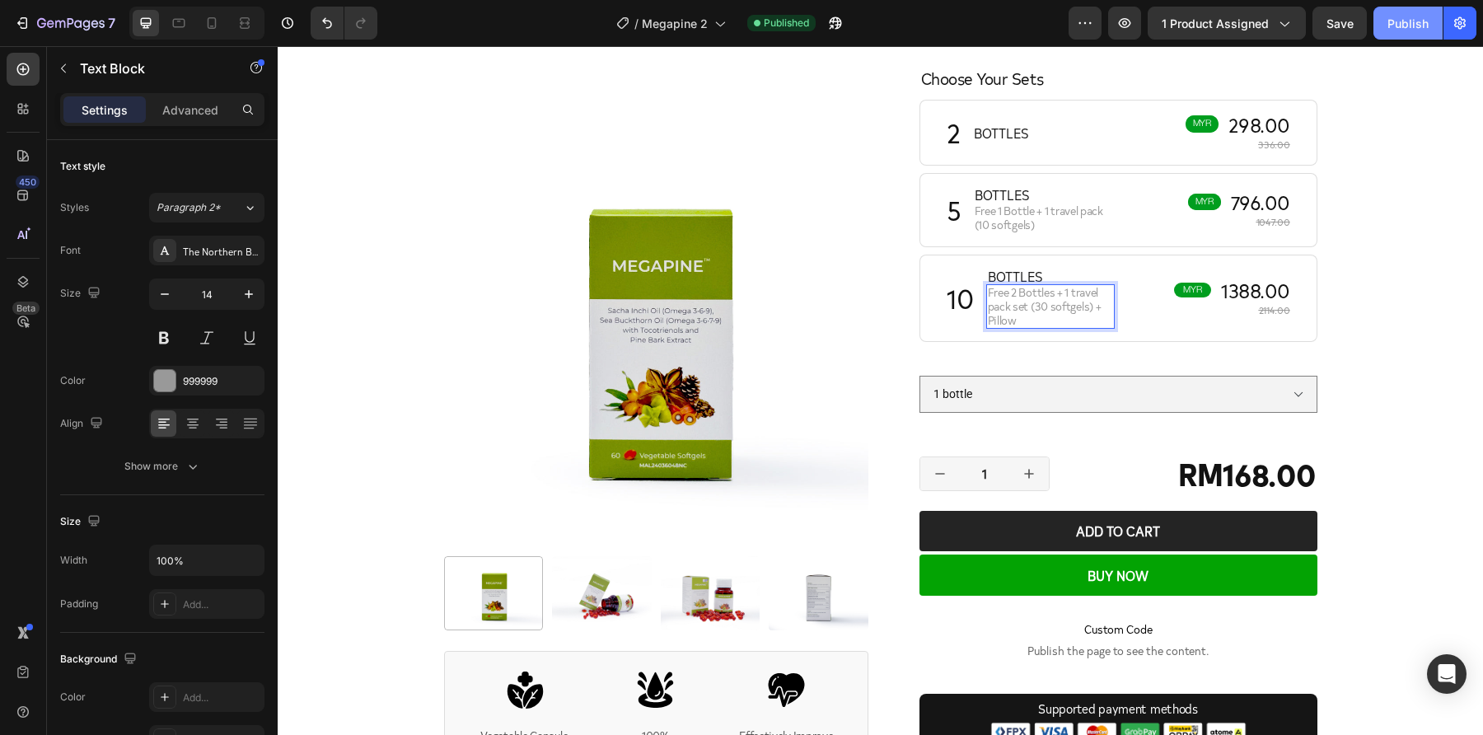
click at [1401, 30] on div "Publish" at bounding box center [1407, 23] width 41 height 17
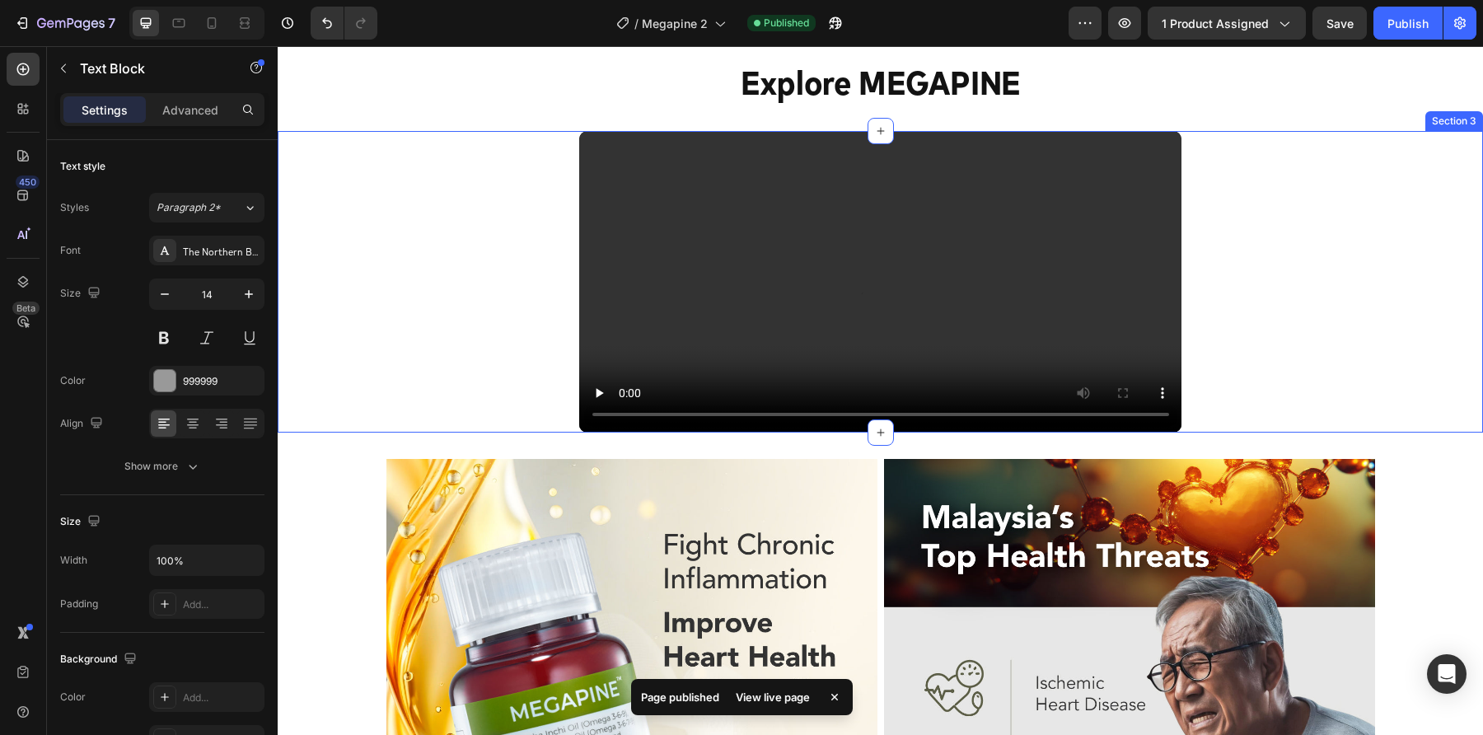
scroll to position [1574, 0]
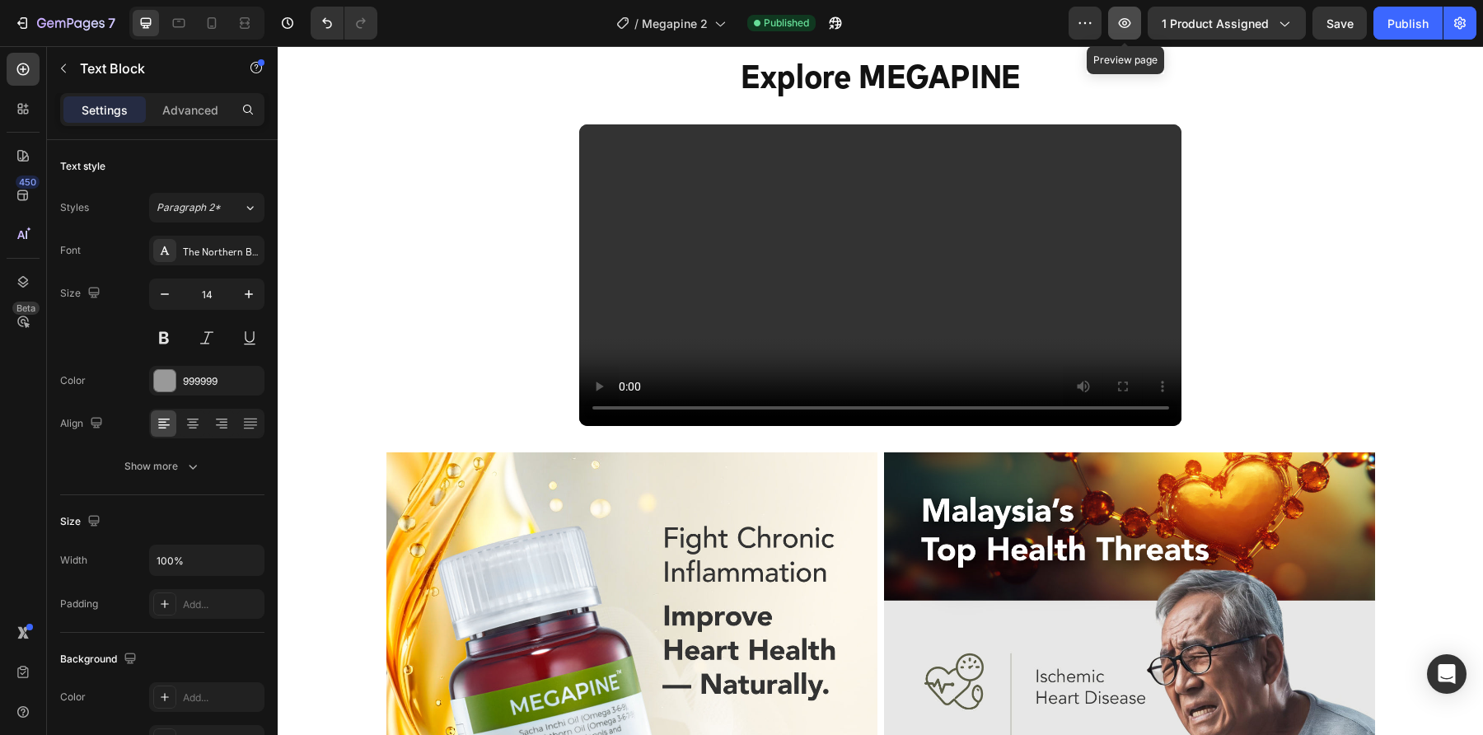
click at [1126, 27] on icon "button" at bounding box center [1125, 23] width 12 height 10
click at [58, 25] on icon "button" at bounding box center [71, 24] width 68 height 14
